Goal: Task Accomplishment & Management: Complete application form

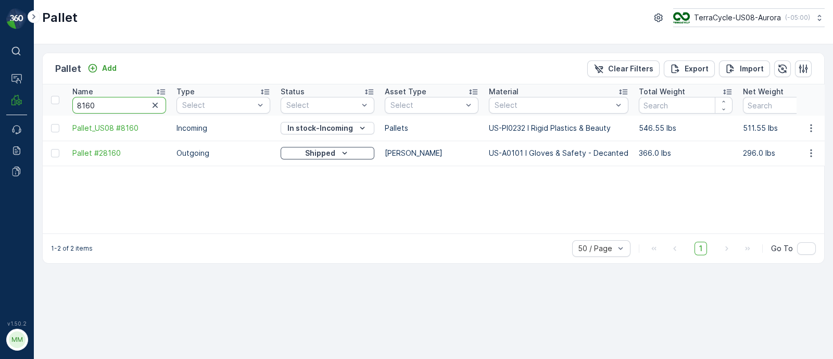
drag, startPoint x: 109, startPoint y: 103, endPoint x: 46, endPoint y: 109, distance: 63.3
paste input "SC7798"
type input "SC7798"
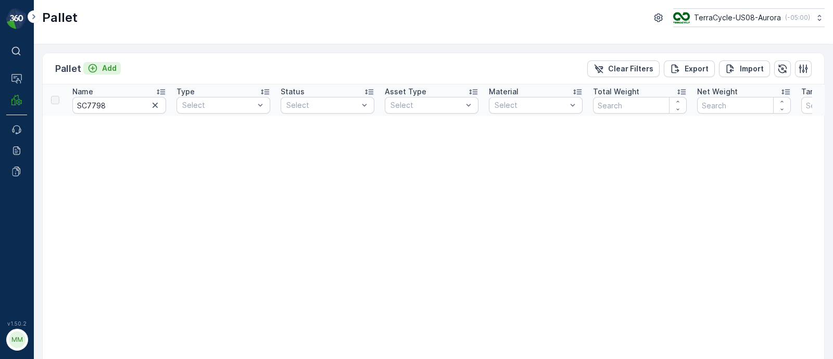
click at [109, 66] on p "Add" at bounding box center [109, 68] width 15 height 10
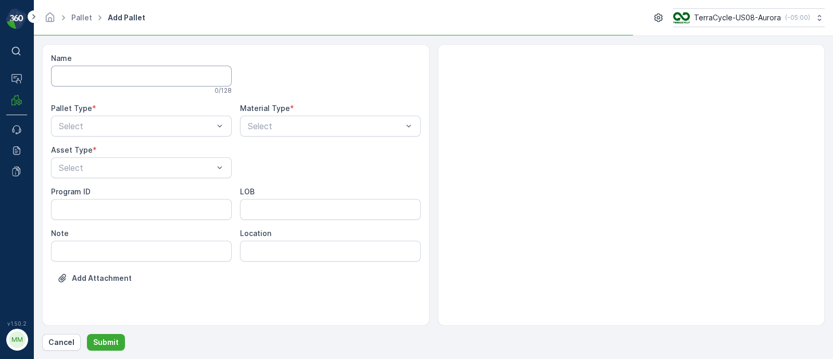
click at [91, 71] on input "Name" at bounding box center [141, 76] width 181 height 21
type input "FD, SC7798, [DATE], #1"
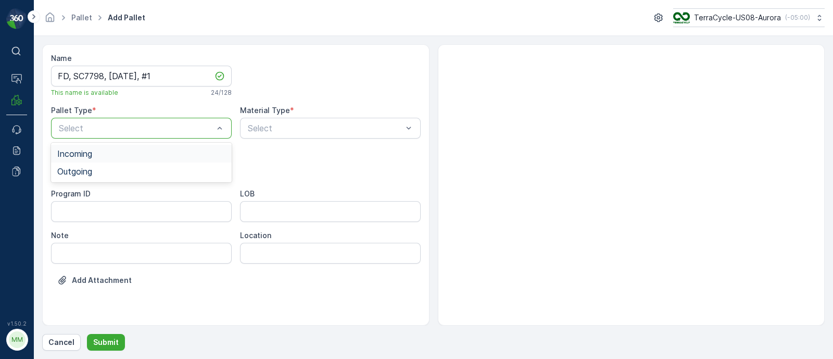
click at [105, 152] on div "Incoming" at bounding box center [141, 153] width 168 height 9
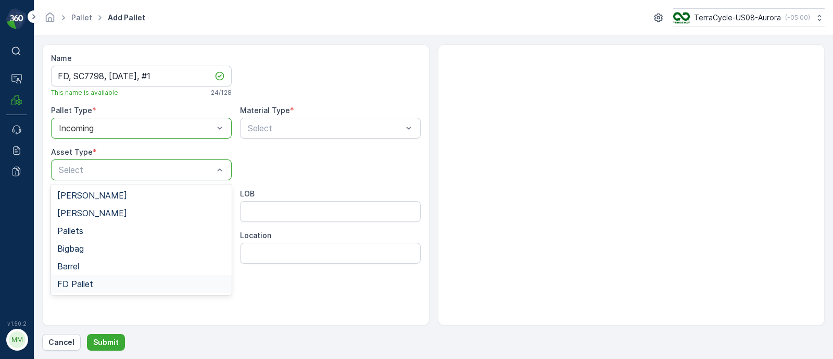
click at [98, 286] on div "FD Pallet" at bounding box center [141, 283] width 168 height 9
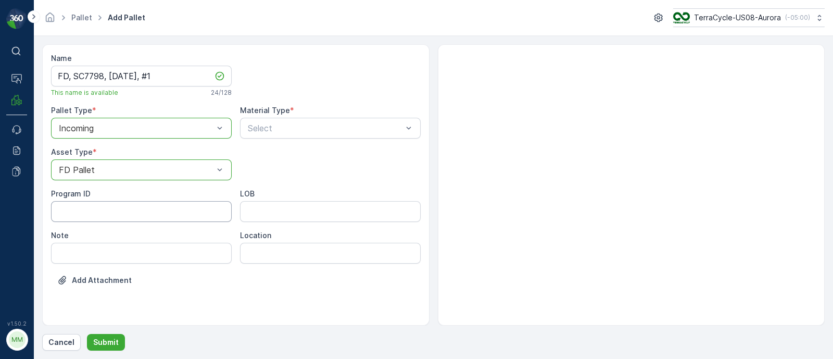
click at [161, 215] on ID "Program ID" at bounding box center [141, 211] width 181 height 21
paste ID "F-CRW36561"
type ID "F-CRW36561"
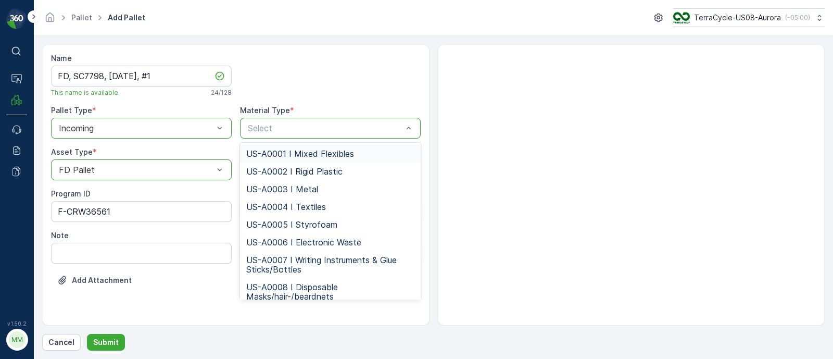
type input "US-PI0507 I CRW36561 Lanyards"
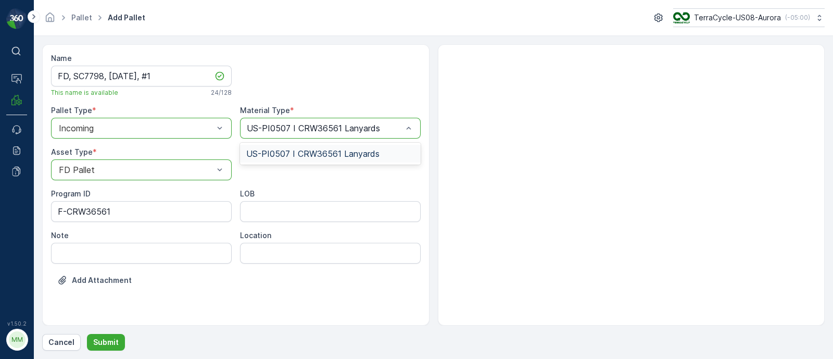
click at [301, 153] on span "US-PI0507 I CRW36561 Lanyards" at bounding box center [312, 153] width 133 height 9
drag, startPoint x: 261, startPoint y: 204, endPoint x: 263, endPoint y: 214, distance: 10.0
click at [262, 204] on input "LOB" at bounding box center [330, 211] width 181 height 21
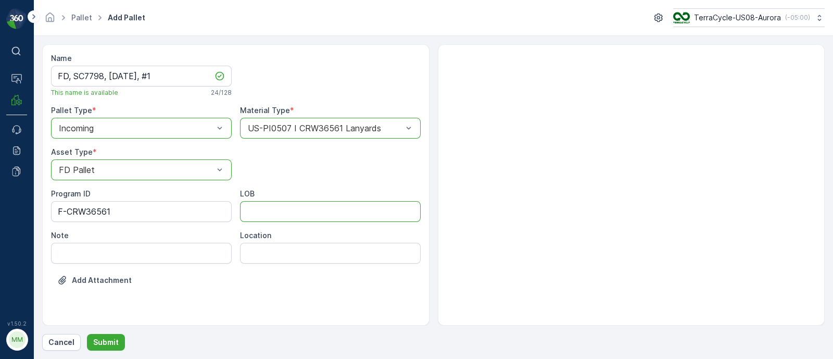
type input "MAT"
click at [108, 343] on p "Submit" at bounding box center [106, 342] width 26 height 10
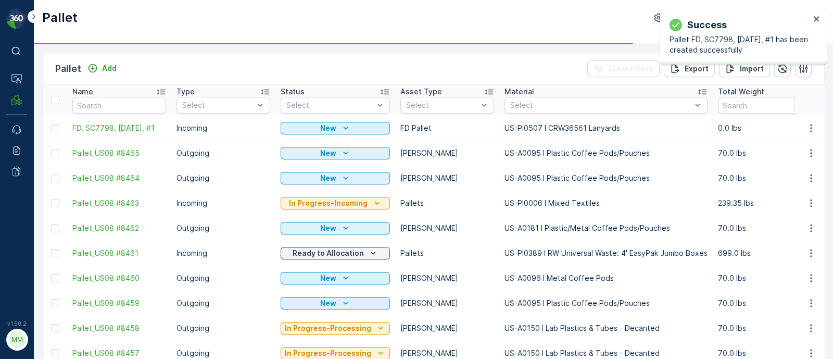
click at [813, 21] on div "Success Pallet FD, SC7798, [DATE], #1 has been created successfully" at bounding box center [740, 37] width 147 height 44
click at [815, 21] on icon "close" at bounding box center [817, 19] width 7 height 8
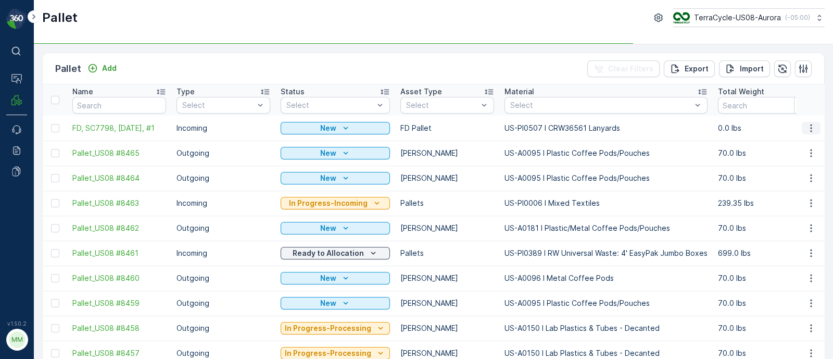
click at [812, 123] on icon "button" at bounding box center [811, 128] width 10 height 10
click at [811, 132] on icon "button" at bounding box center [811, 128] width 10 height 10
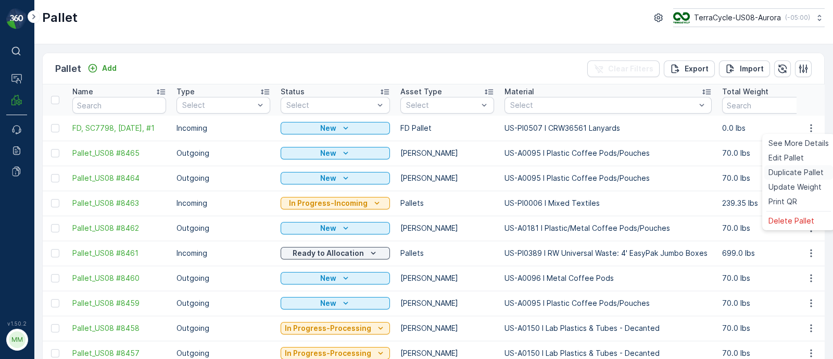
click at [803, 169] on span "Duplicate Pallet" at bounding box center [796, 172] width 55 height 10
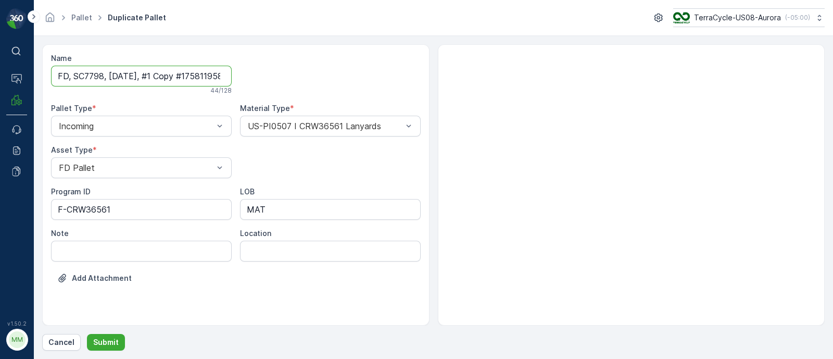
scroll to position [0, 30]
drag, startPoint x: 154, startPoint y: 74, endPoint x: 300, endPoint y: 88, distance: 146.5
click at [300, 88] on div "Name FD, SC7798, [DATE], #1 Copy #1758119583361 44 / 128 Pallet Type * Incoming…" at bounding box center [236, 176] width 370 height 246
type input "FD, SC7798, [DATE], #2"
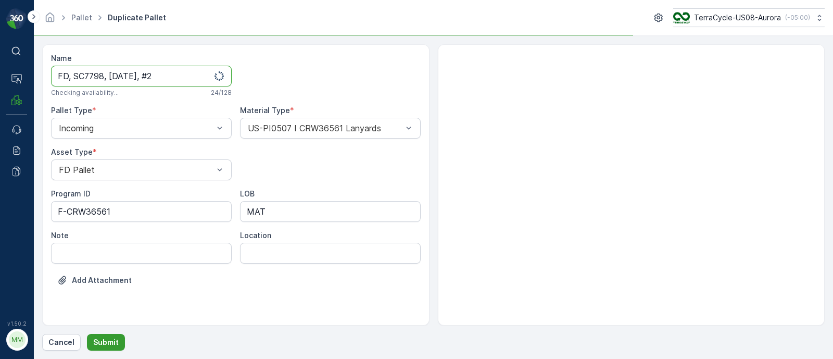
click at [96, 340] on p "Submit" at bounding box center [106, 342] width 26 height 10
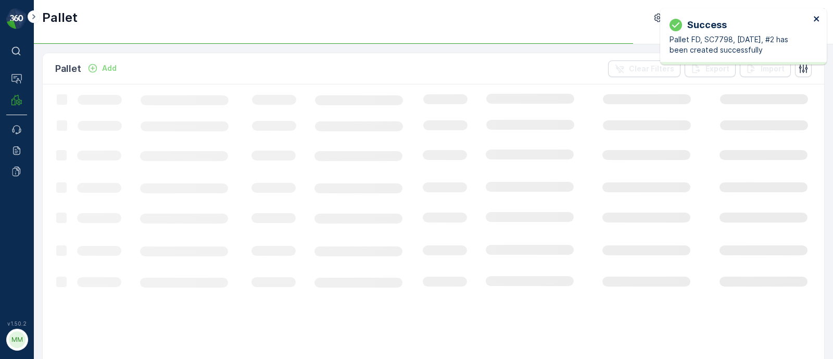
click at [814, 16] on icon "close" at bounding box center [817, 19] width 7 height 8
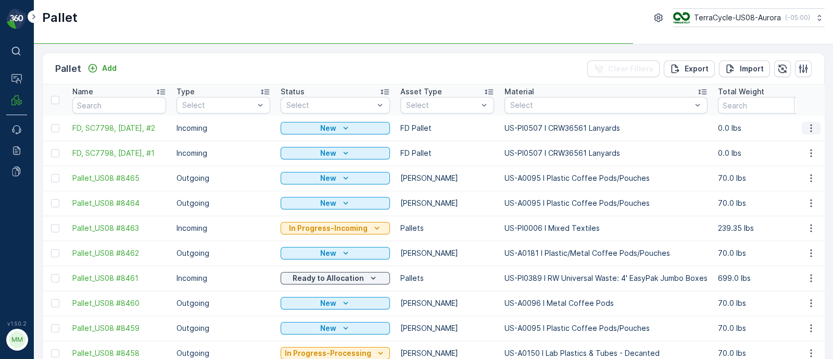
click at [806, 125] on icon "button" at bounding box center [811, 128] width 10 height 10
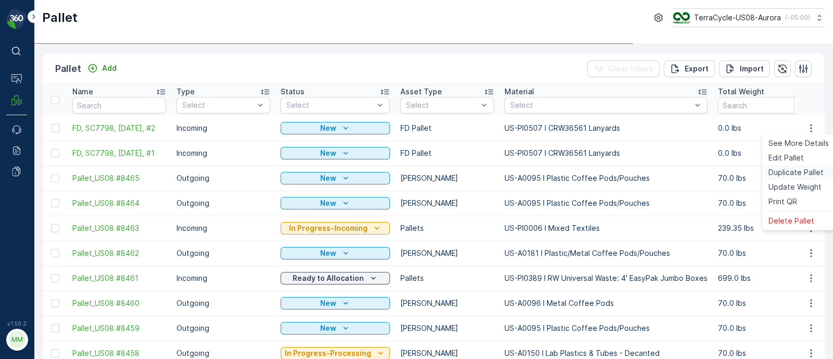
click at [789, 168] on span "Duplicate Pallet" at bounding box center [796, 172] width 55 height 10
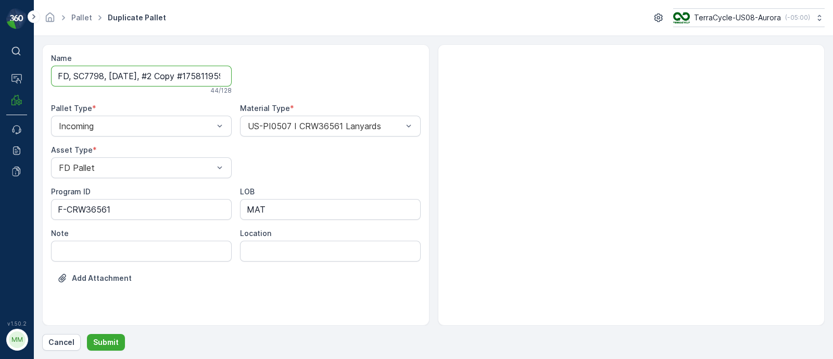
scroll to position [0, 32]
drag, startPoint x: 154, startPoint y: 76, endPoint x: 408, endPoint y: 100, distance: 254.9
click at [408, 100] on div "Name FD, SC7798, [DATE], #2 Copy #1758119592597 44 / 128 Pallet Type * Incoming…" at bounding box center [236, 176] width 370 height 246
type input "FD, SC7798, [DATE], #3"
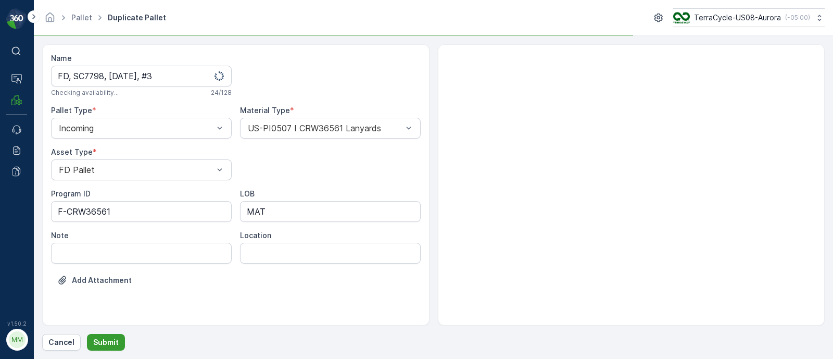
click at [113, 346] on p "Submit" at bounding box center [106, 342] width 26 height 10
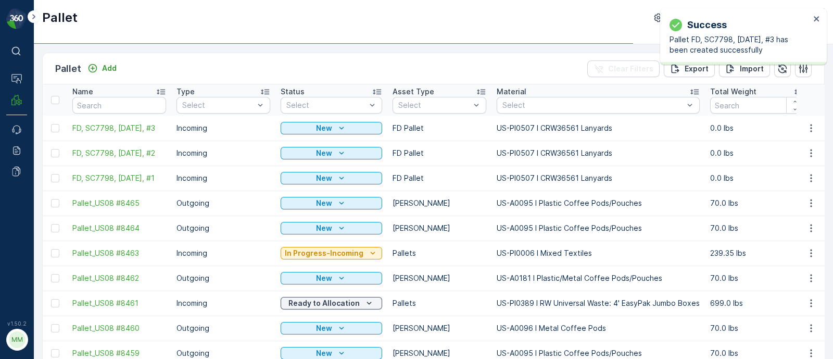
click at [813, 17] on div "Success Pallet FD, SC7798, [DATE], #3 has been created successfully" at bounding box center [740, 37] width 147 height 44
click at [813, 127] on icon "button" at bounding box center [811, 128] width 10 height 10
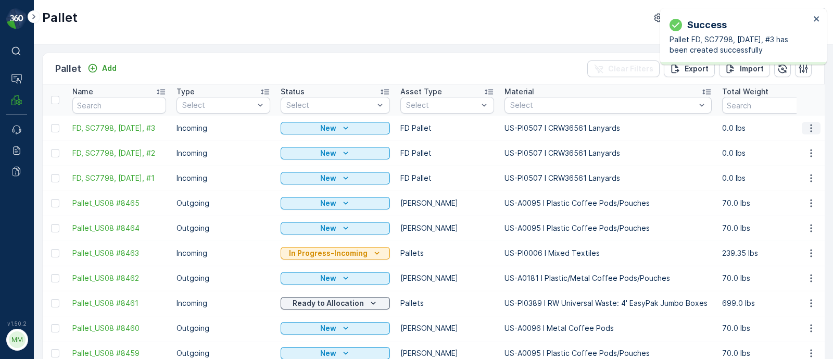
click at [813, 127] on icon "button" at bounding box center [811, 128] width 10 height 10
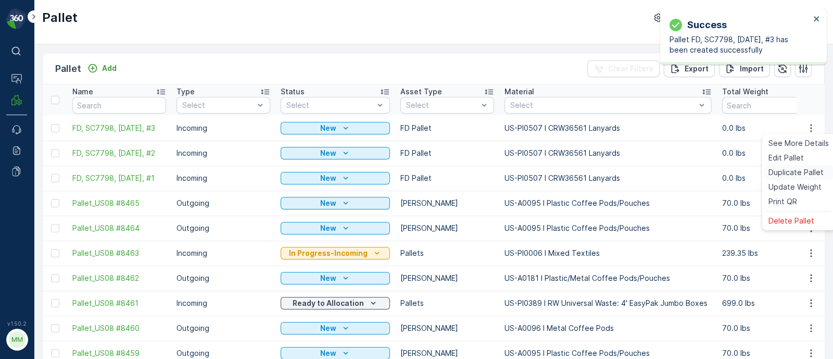
click at [791, 170] on span "Duplicate Pallet" at bounding box center [796, 172] width 55 height 10
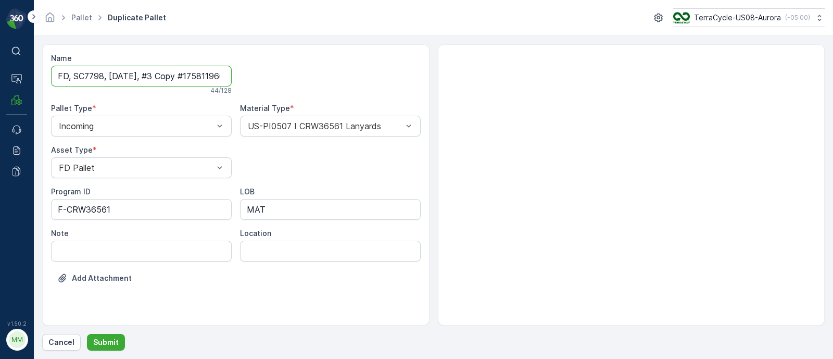
scroll to position [0, 33]
drag, startPoint x: 156, startPoint y: 78, endPoint x: 316, endPoint y: 82, distance: 160.0
click at [316, 82] on div "Name FD, SC7798, [DATE], #3 Copy #1758119605459 44 / 128 Pallet Type * Incoming…" at bounding box center [236, 176] width 370 height 246
type input "FD, SC7798, [DATE], #4"
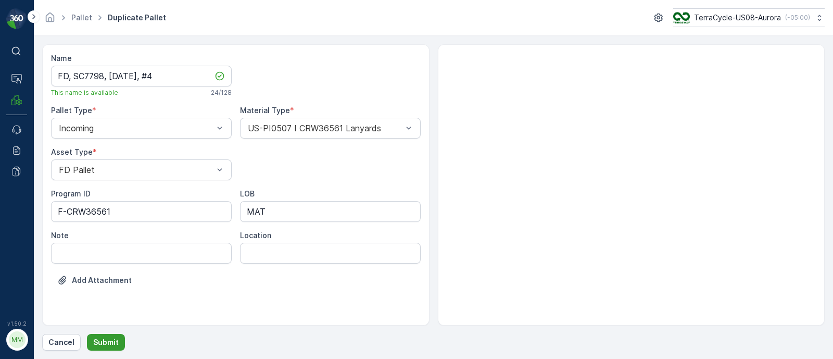
click at [96, 337] on p "Submit" at bounding box center [106, 342] width 26 height 10
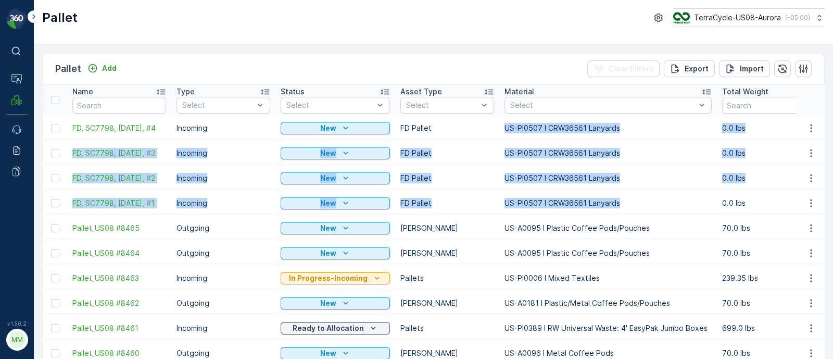
drag, startPoint x: 632, startPoint y: 204, endPoint x: 501, endPoint y: 123, distance: 154.6
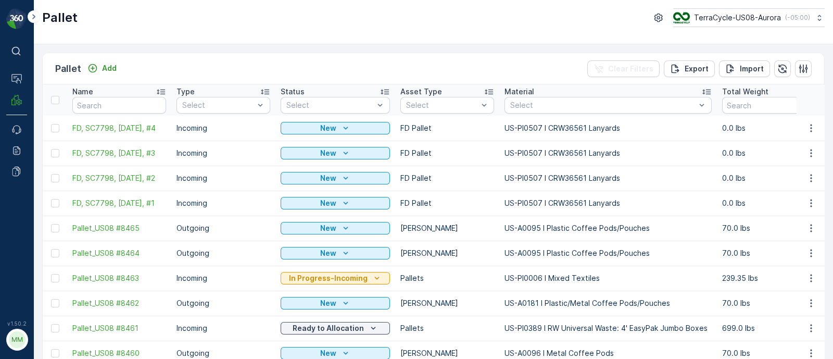
click at [490, 131] on td "FD Pallet" at bounding box center [447, 128] width 104 height 25
